Goal: Task Accomplishment & Management: Manage account settings

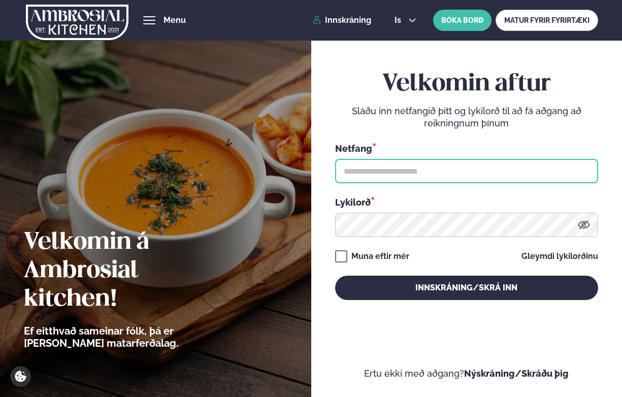
click at [480, 175] on input "text" at bounding box center [466, 171] width 263 height 24
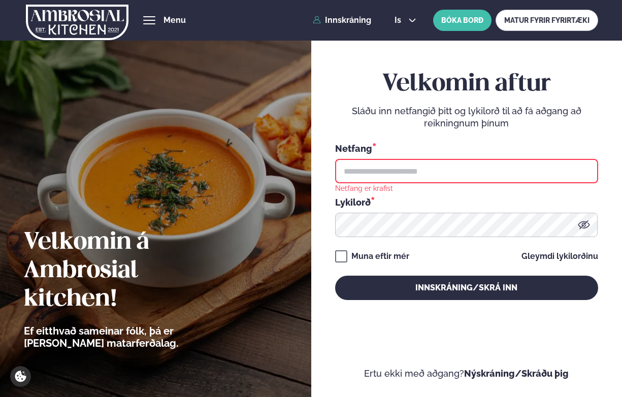
type input "**********"
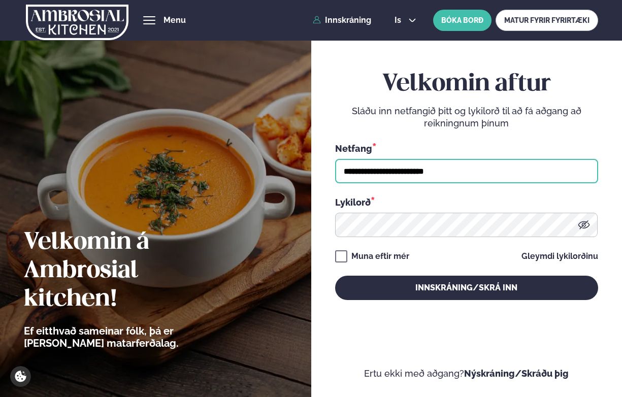
click at [335, 276] on button "Innskráning/Skrá inn" at bounding box center [466, 288] width 263 height 24
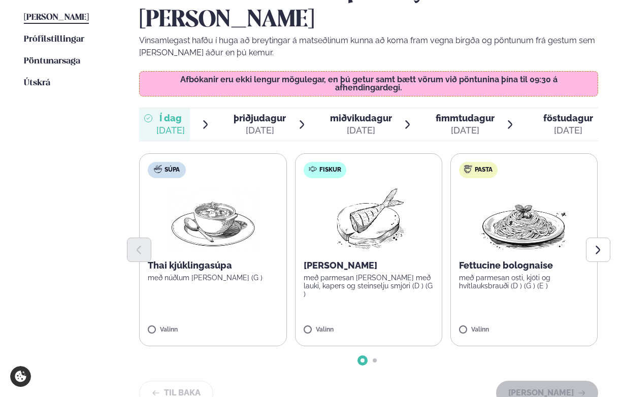
scroll to position [295, 0]
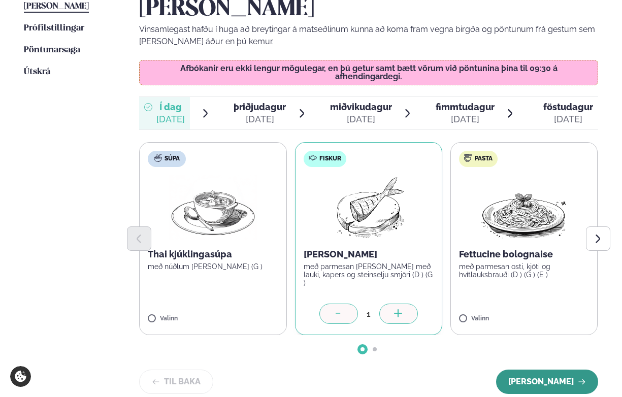
click at [524, 370] on button "[PERSON_NAME]" at bounding box center [547, 382] width 102 height 24
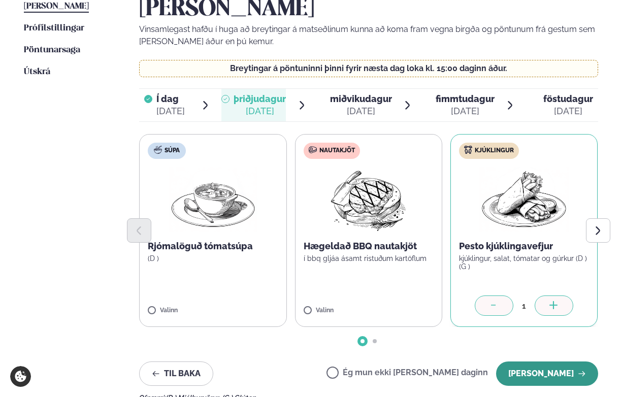
click at [551, 362] on button "[PERSON_NAME]" at bounding box center [547, 374] width 102 height 24
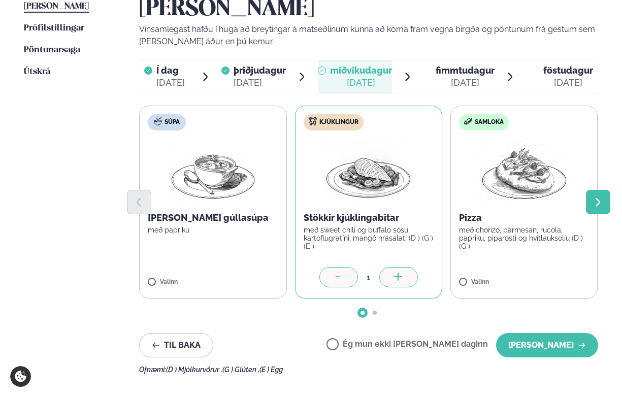
click at [595, 197] on icon "Next slide" at bounding box center [598, 202] width 11 height 11
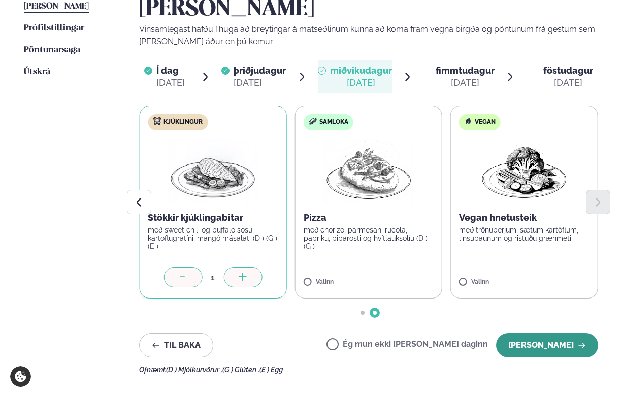
click at [536, 333] on button "[PERSON_NAME]" at bounding box center [547, 345] width 102 height 24
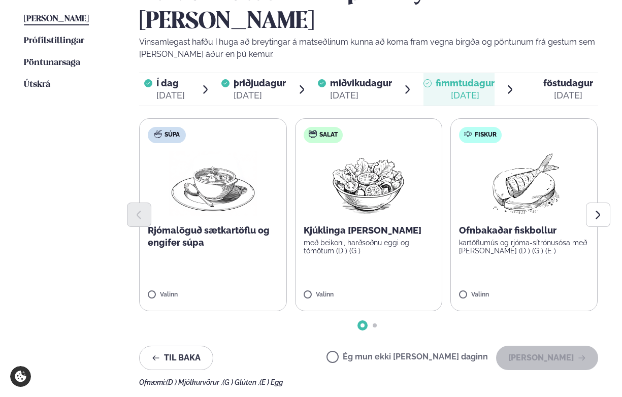
scroll to position [304, 0]
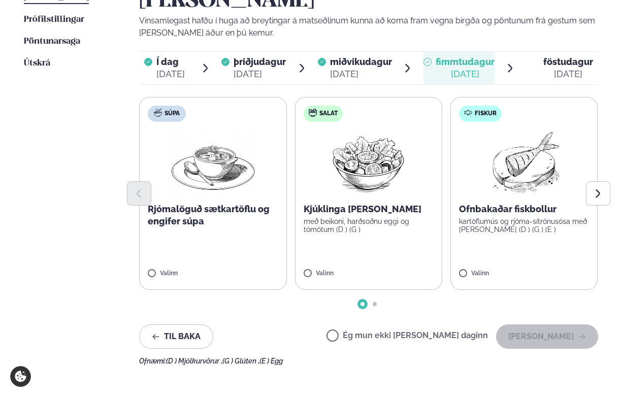
click at [371, 331] on span "Ég mun ekki [PERSON_NAME] daginn" at bounding box center [408, 336] width 162 height 11
click at [528, 325] on button "[PERSON_NAME]" at bounding box center [547, 337] width 102 height 24
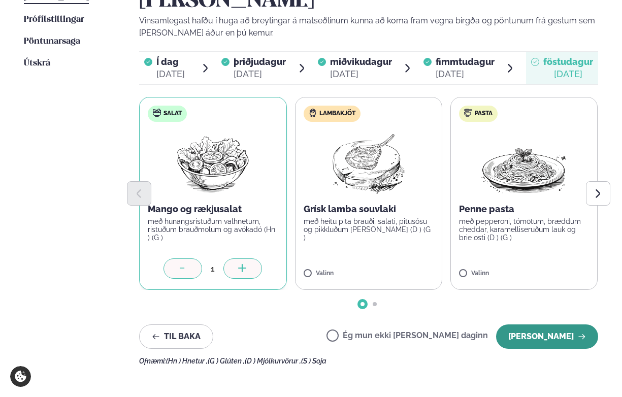
click at [536, 325] on button "[PERSON_NAME]" at bounding box center [547, 337] width 102 height 24
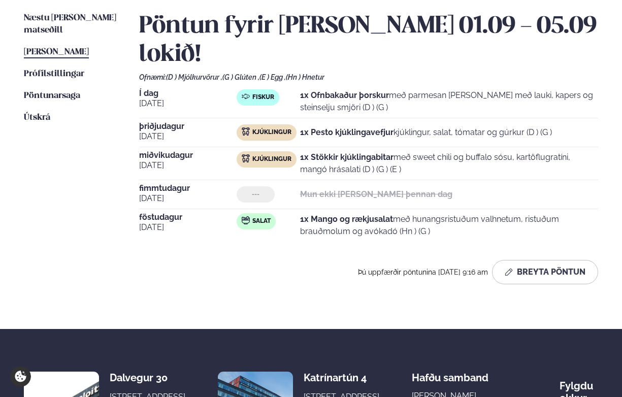
scroll to position [250, 0]
